Goal: Task Accomplishment & Management: Manage account settings

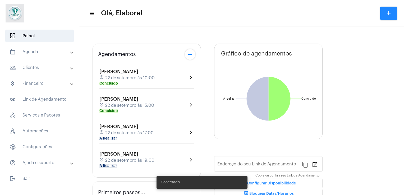
type input "[URL][DOMAIN_NAME]"
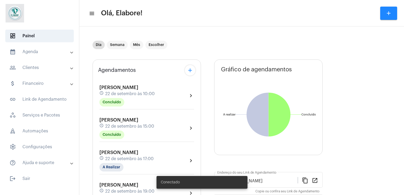
click at [124, 128] on div "[PERSON_NAME] schedule [DATE] 15:00 Concluído" at bounding box center [126, 128] width 55 height 22
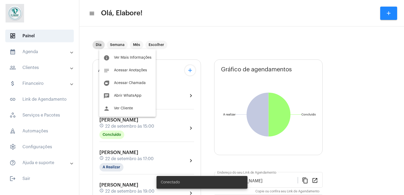
click at [134, 164] on div at bounding box center [202, 97] width 404 height 195
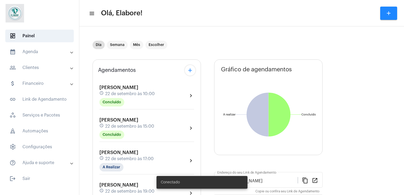
click at [134, 164] on div "[PERSON_NAME] Prudente schedule [DATE] 17:00 A Realizar" at bounding box center [126, 161] width 54 height 22
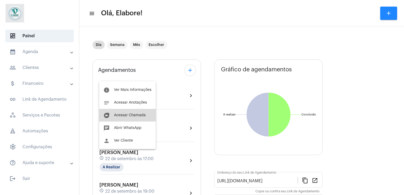
click at [121, 120] on button "duo [PERSON_NAME]" at bounding box center [127, 115] width 57 height 13
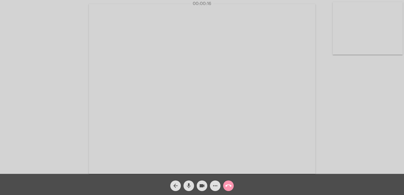
click at [185, 180] on span "mic" at bounding box center [188, 185] width 6 height 11
click at [185, 180] on span "mic_off" at bounding box center [188, 185] width 6 height 11
click at [175, 186] on mat-icon "arrow_back" at bounding box center [175, 186] width 6 height 6
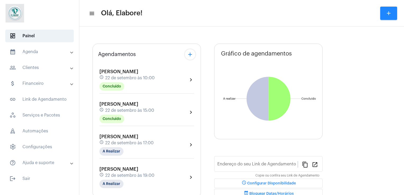
click at [130, 141] on span "22 de setembro às 17:00" at bounding box center [129, 143] width 48 height 5
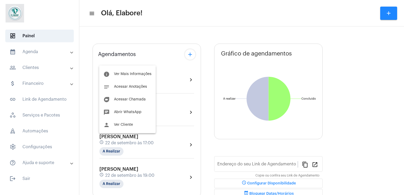
type input "[URL][DOMAIN_NAME]"
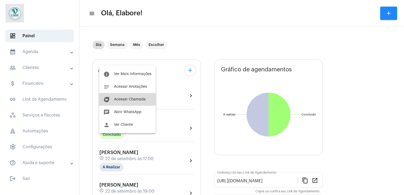
click at [129, 101] on button "duo [PERSON_NAME]" at bounding box center [127, 99] width 57 height 13
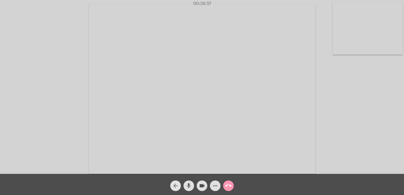
click at [175, 187] on mat-icon "arrow_back" at bounding box center [175, 186] width 6 height 6
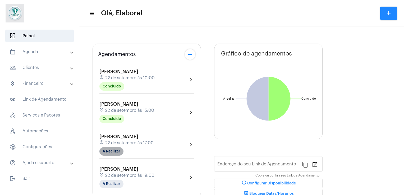
click at [111, 154] on mat-chip "A Realizar" at bounding box center [111, 151] width 24 height 8
type input "[URL][DOMAIN_NAME]"
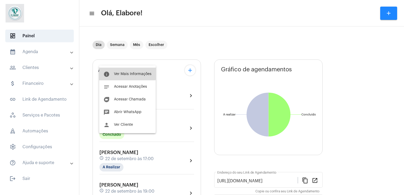
click at [115, 71] on button "info Ver Mais Informações" at bounding box center [127, 74] width 57 height 13
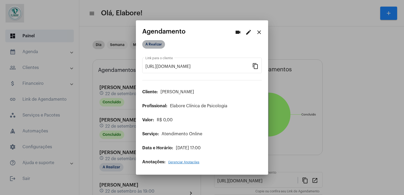
click at [147, 43] on mat-chip "A Realizar" at bounding box center [153, 44] width 23 height 8
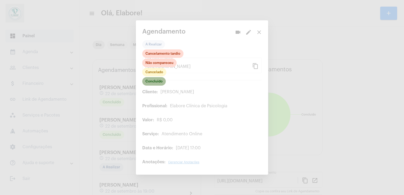
click at [147, 82] on mat-chip "Concluído" at bounding box center [154, 81] width 24 height 8
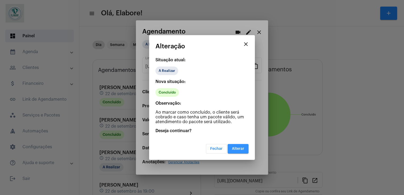
click at [241, 147] on span "Alterar" at bounding box center [238, 149] width 12 height 4
